Goal: Information Seeking & Learning: Find specific fact

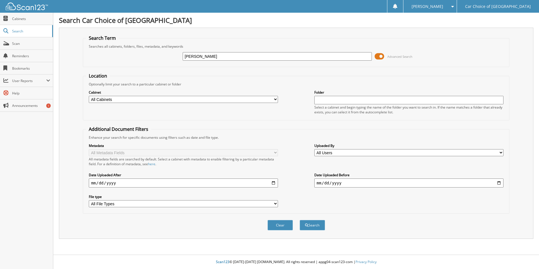
type input "[PERSON_NAME]"
click at [300, 220] on button "Search" at bounding box center [312, 225] width 25 height 10
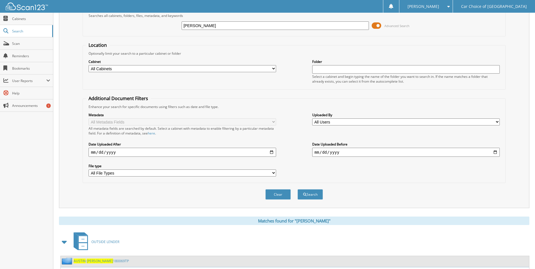
scroll to position [68, 0]
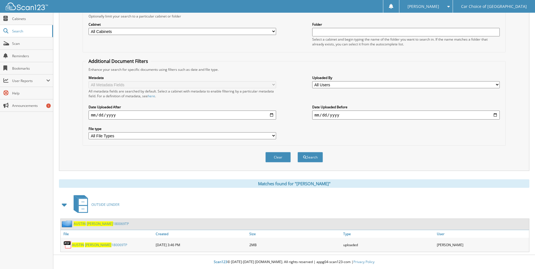
click at [79, 245] on span "AUSTIN" at bounding box center [78, 244] width 12 height 5
